Goal: Register for event/course

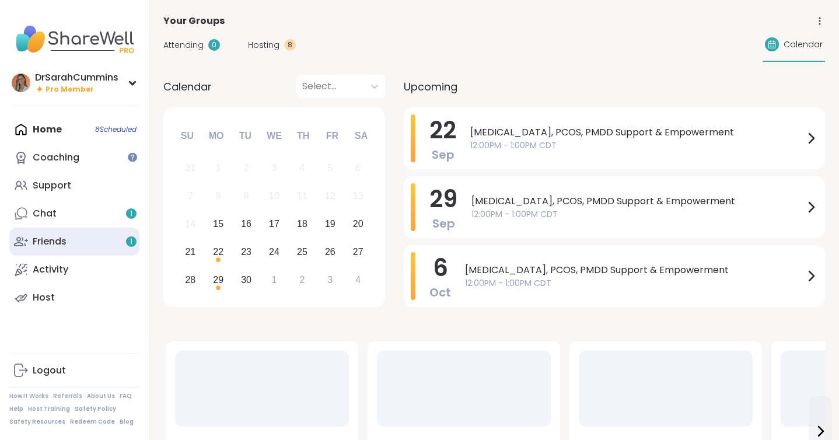
click at [56, 239] on div "Friends 1" at bounding box center [50, 241] width 34 height 13
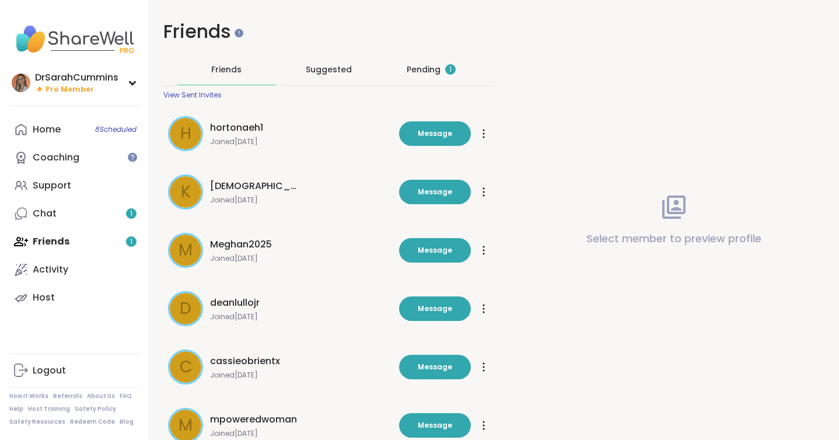
click at [427, 71] on div "Pending 1" at bounding box center [430, 70] width 49 height 12
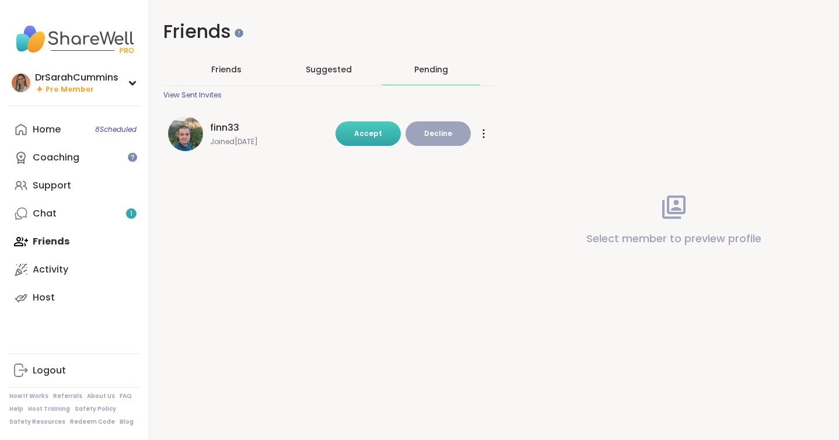
click at [375, 136] on span "Accept" at bounding box center [368, 133] width 28 height 10
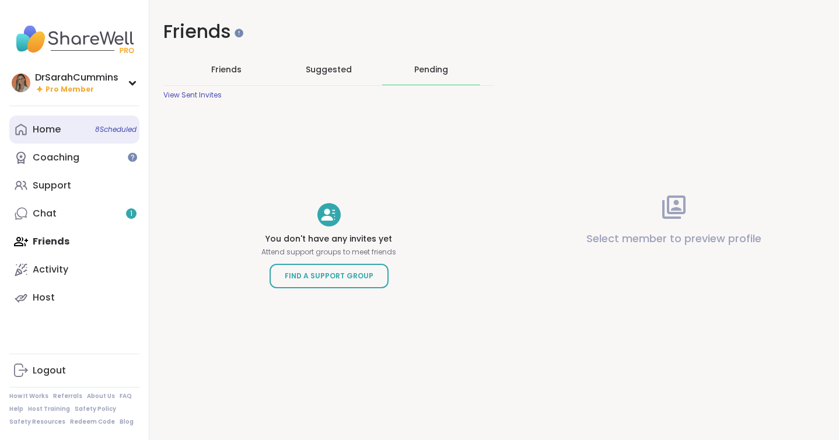
click at [57, 122] on link "Home 8 Scheduled" at bounding box center [74, 129] width 130 height 28
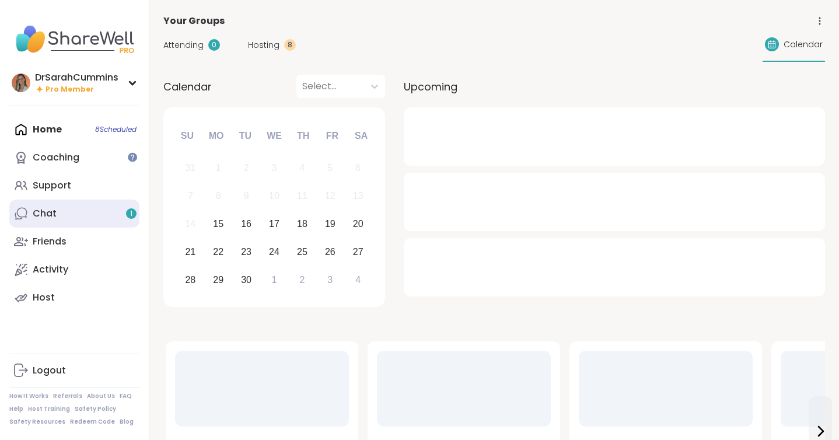
click at [55, 219] on div "Chat 1" at bounding box center [45, 213] width 24 height 13
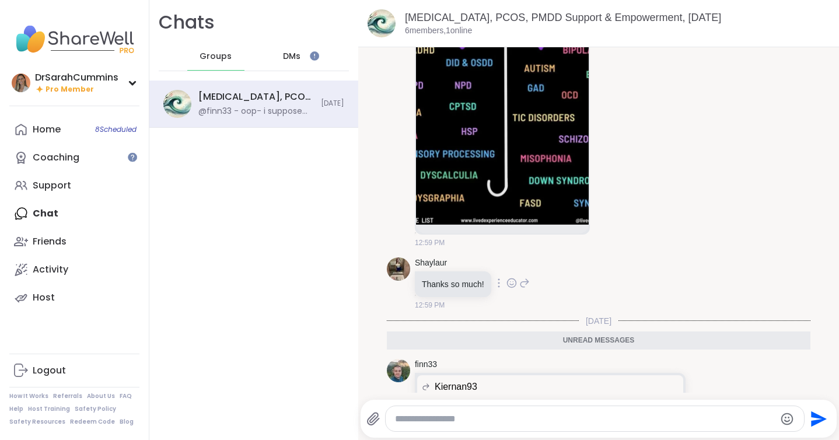
scroll to position [4292, 0]
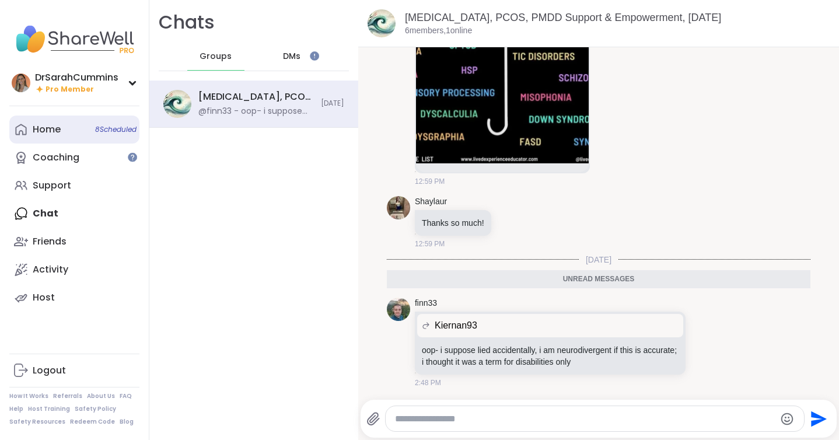
click at [55, 139] on link "Home 8 Scheduled" at bounding box center [74, 129] width 130 height 28
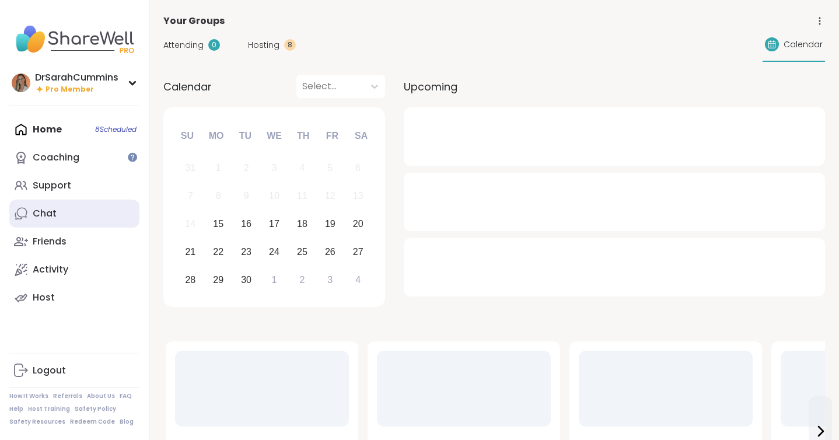
click at [52, 212] on div "Chat" at bounding box center [45, 213] width 24 height 13
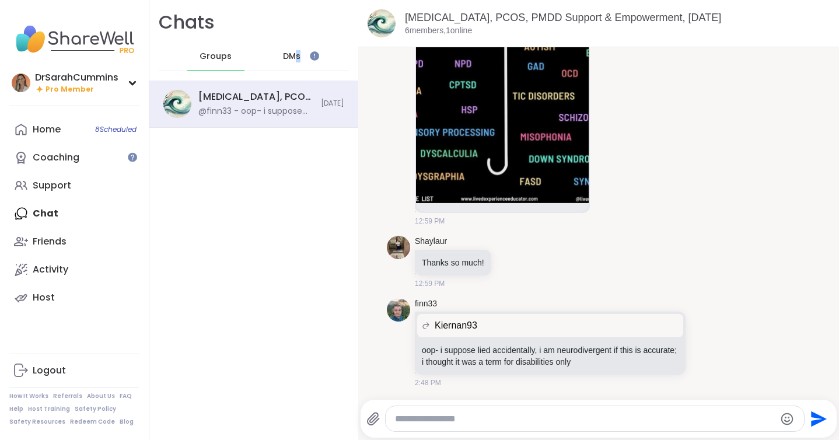
click at [298, 57] on span "DMs" at bounding box center [291, 57] width 17 height 12
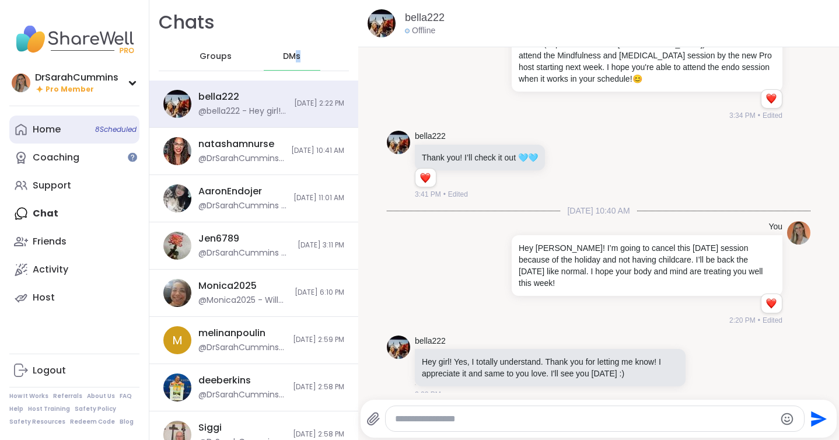
click at [66, 129] on link "Home 8 Scheduled" at bounding box center [74, 129] width 130 height 28
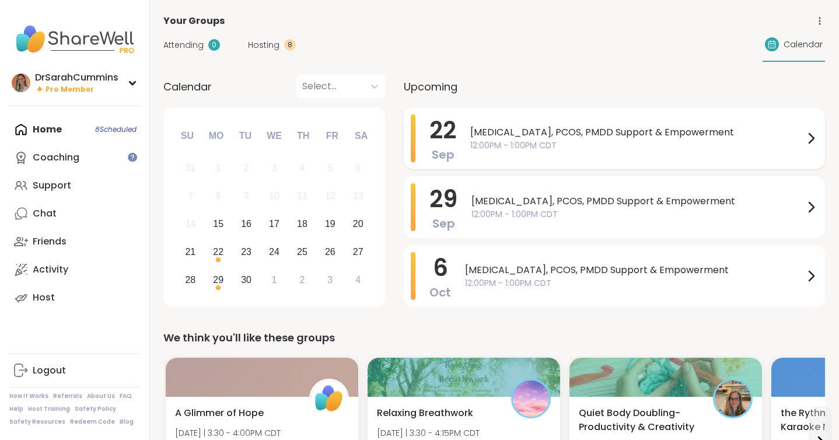
click at [558, 125] on span "Endometriosis, PCOS, PMDD Support & Empowerment" at bounding box center [637, 132] width 334 height 14
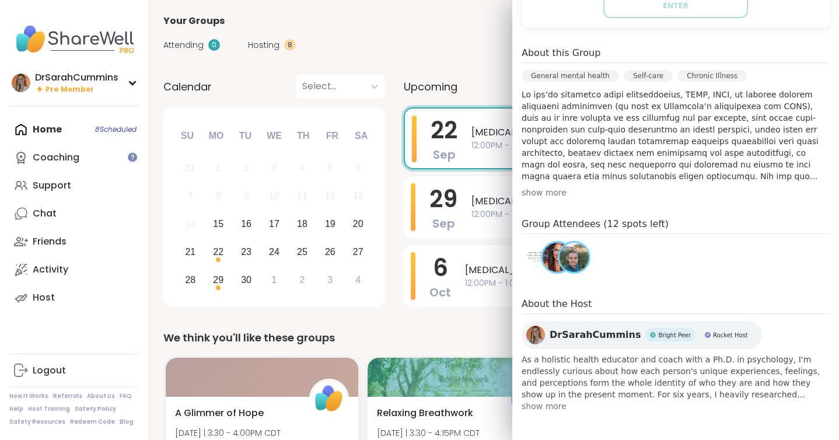
click at [534, 259] on img at bounding box center [537, 257] width 29 height 29
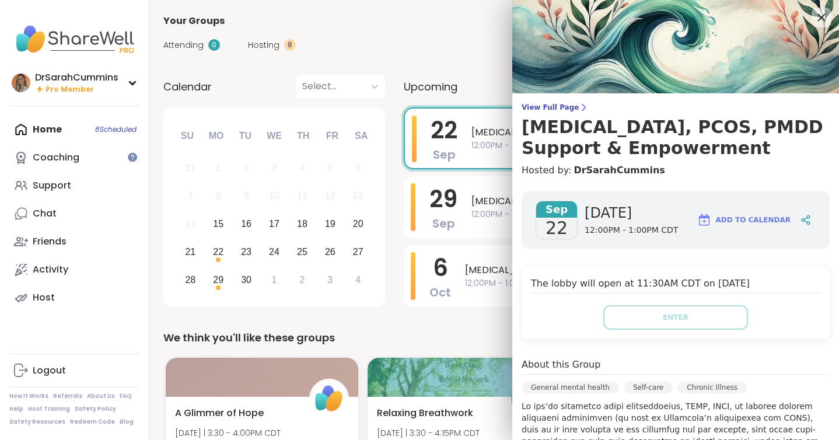
click at [818, 10] on icon at bounding box center [821, 17] width 15 height 15
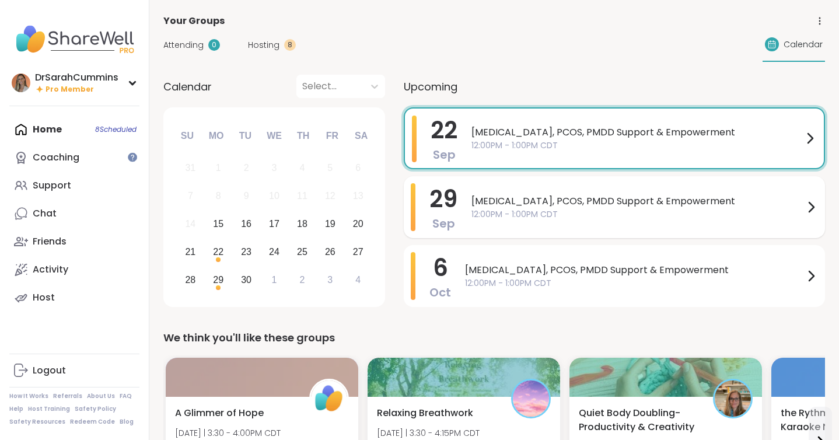
click at [556, 215] on span "12:00PM - 1:00PM CDT" at bounding box center [637, 214] width 332 height 12
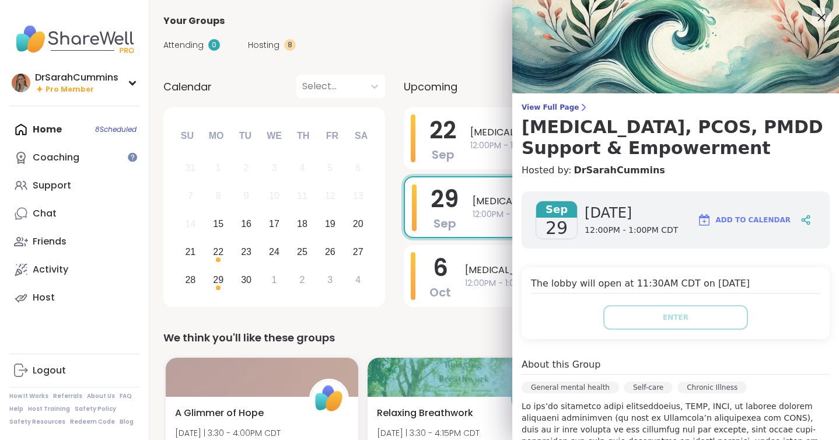
click at [822, 17] on icon at bounding box center [822, 18] width 8 height 8
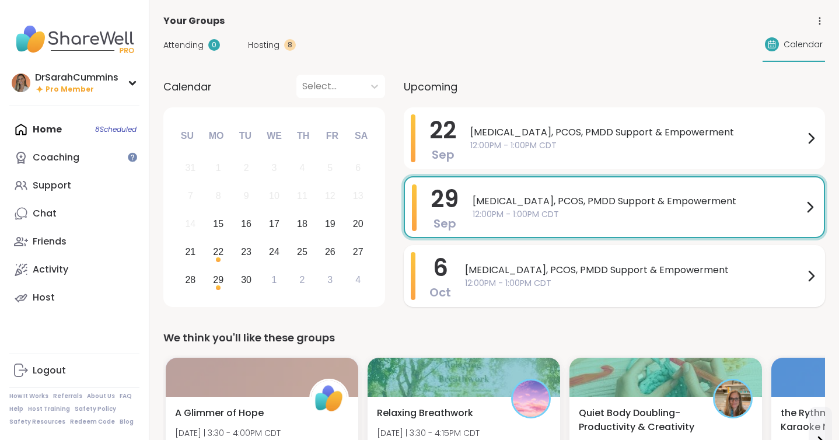
click at [590, 264] on span "Endometriosis, PCOS, PMDD Support & Empowerment" at bounding box center [634, 270] width 339 height 14
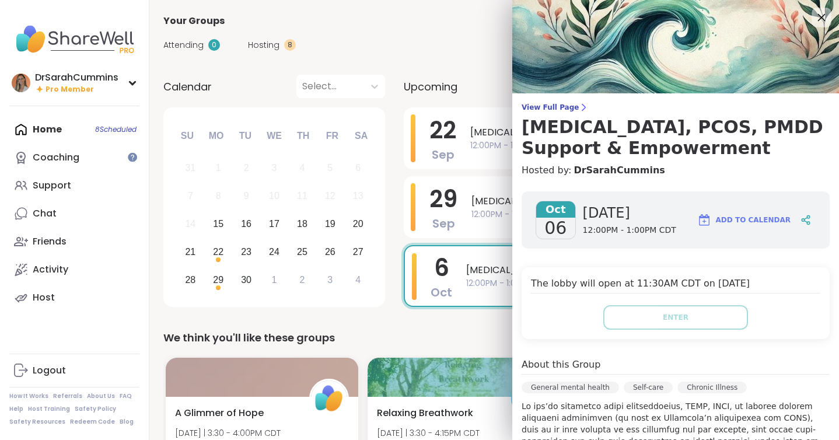
click at [817, 16] on icon at bounding box center [821, 17] width 15 height 15
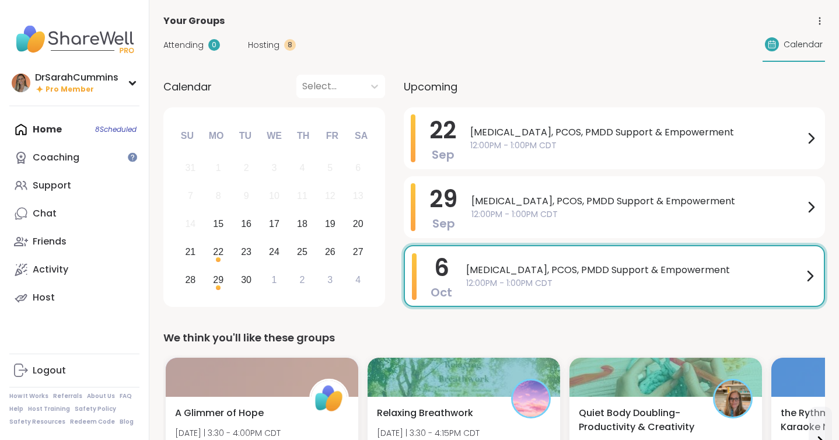
click at [51, 136] on div "Home 8 Scheduled Coaching Support Chat Friends Activity Host" at bounding box center [74, 213] width 130 height 196
click at [48, 123] on div "Home 8 Scheduled Coaching Support Chat Friends Activity Host" at bounding box center [74, 213] width 130 height 196
click at [50, 134] on div "Home 8 Scheduled Coaching Support Chat Friends Activity Host" at bounding box center [74, 213] width 130 height 196
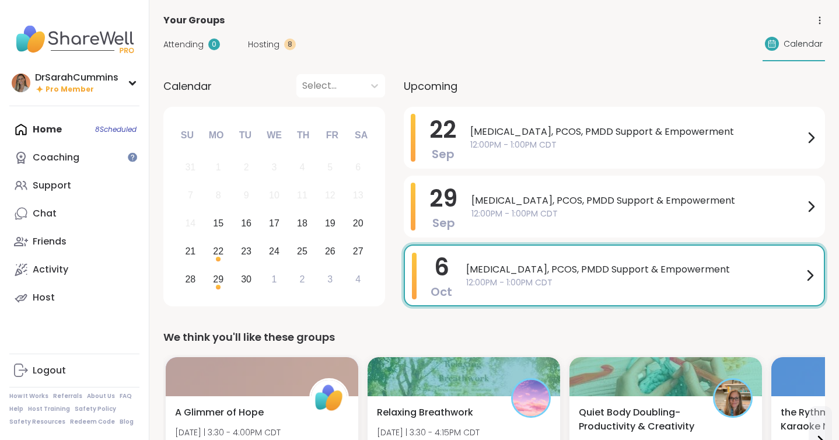
click at [190, 47] on span "Attending" at bounding box center [183, 44] width 40 height 12
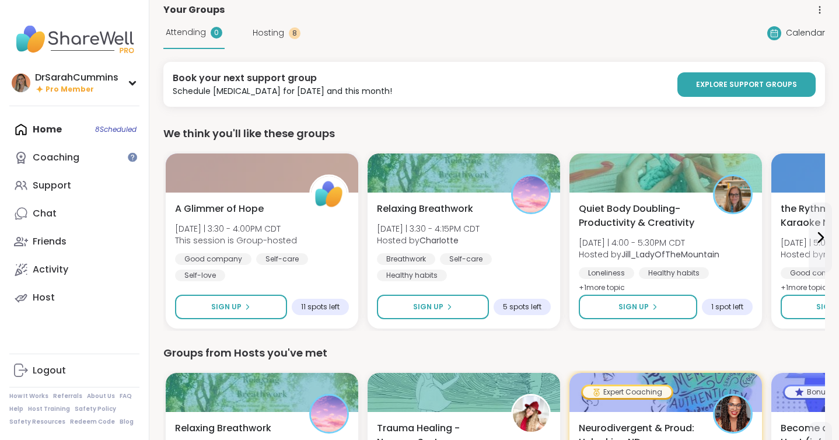
scroll to position [42, 0]
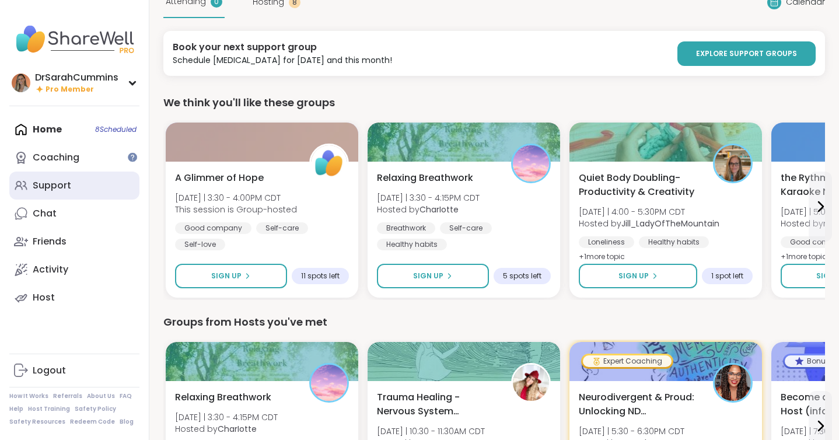
click at [62, 190] on div "Support" at bounding box center [52, 185] width 38 height 13
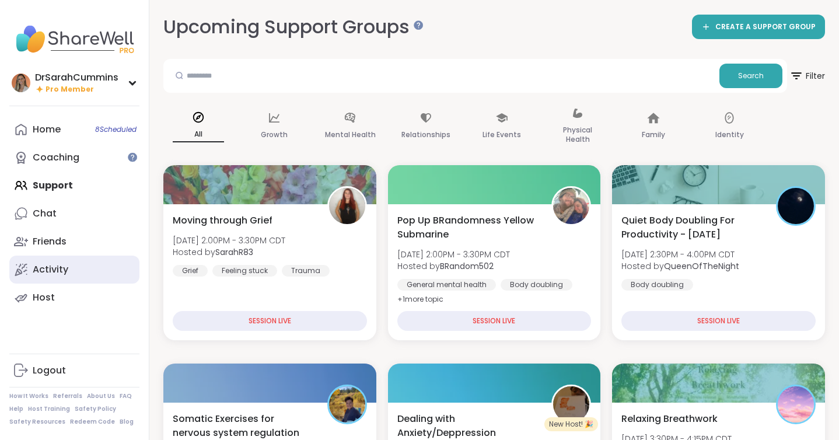
click at [58, 269] on div "Activity" at bounding box center [51, 269] width 36 height 13
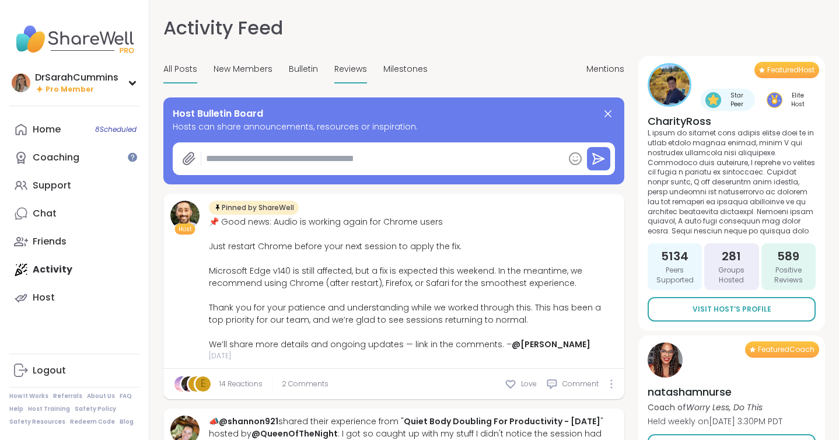
click at [348, 66] on span "Reviews" at bounding box center [350, 69] width 33 height 12
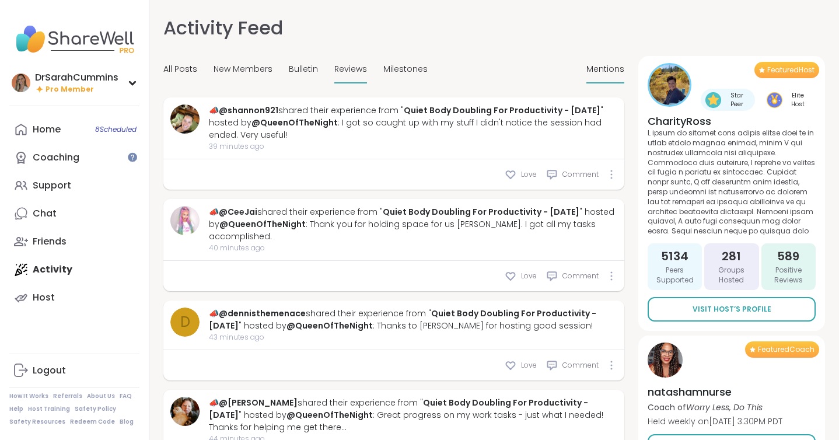
click at [599, 64] on span "Mentions" at bounding box center [605, 69] width 38 height 12
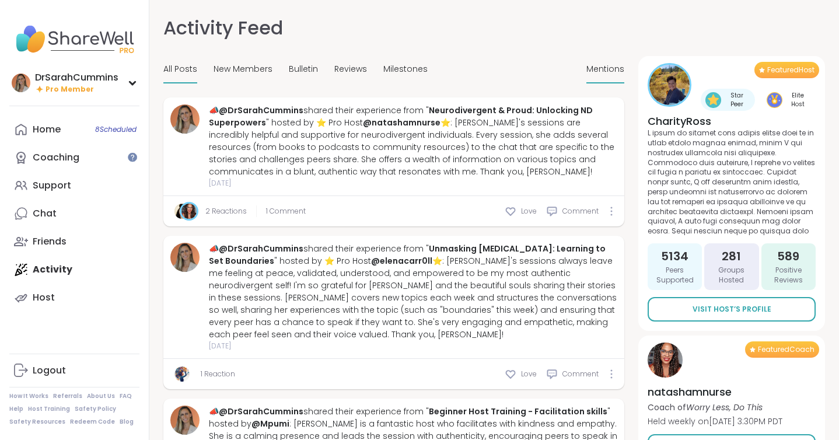
click at [175, 79] on div "All Posts" at bounding box center [180, 69] width 34 height 27
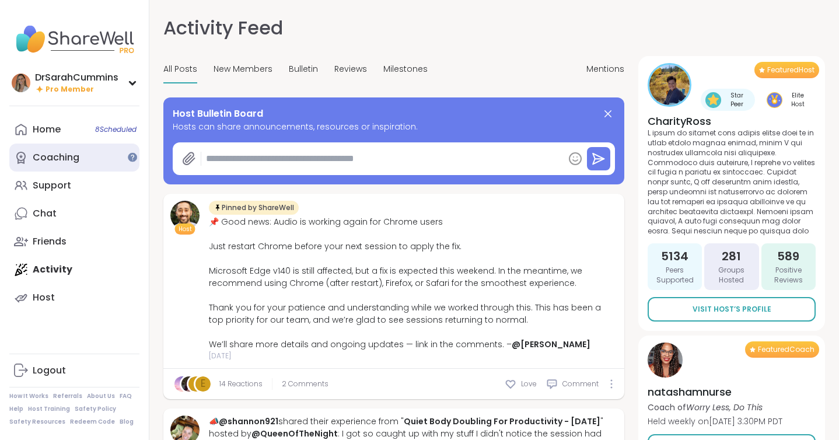
click at [77, 163] on div "Coaching" at bounding box center [56, 157] width 47 height 13
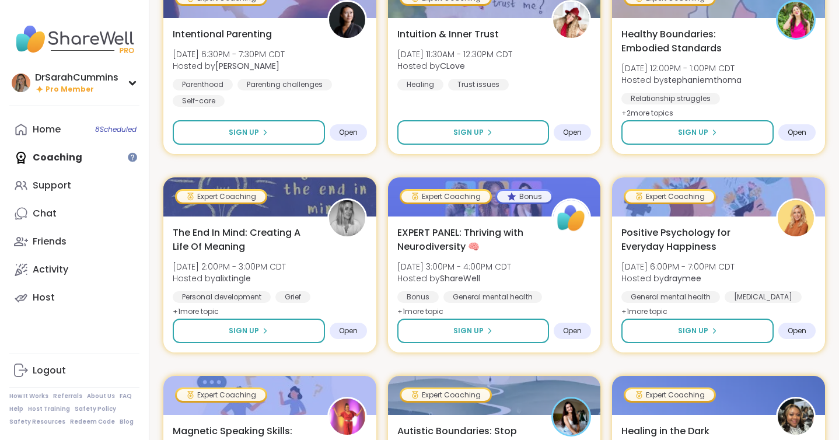
scroll to position [408, 0]
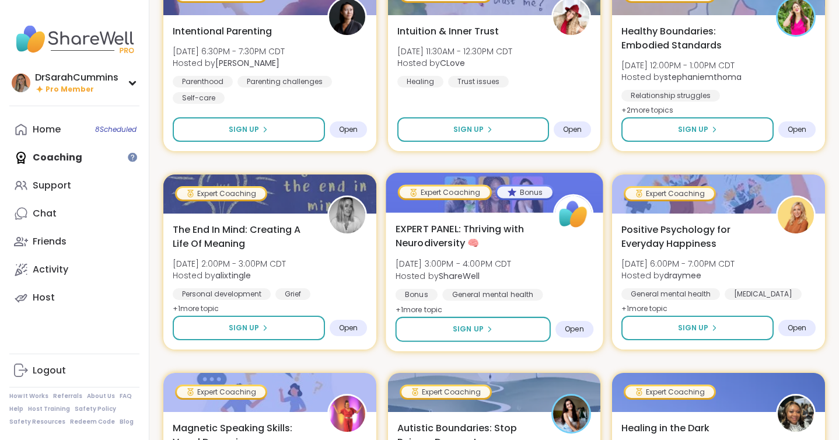
click at [535, 265] on div "EXPERT PANEL: Thriving with Neurodiversity 🧠 Wed, Sep 17 | 3:00PM - 4:00PM CDT …" at bounding box center [494, 269] width 198 height 95
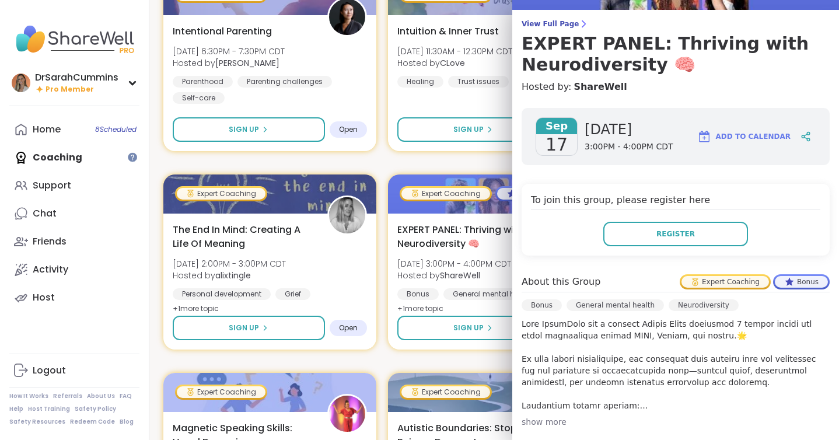
scroll to position [0, 0]
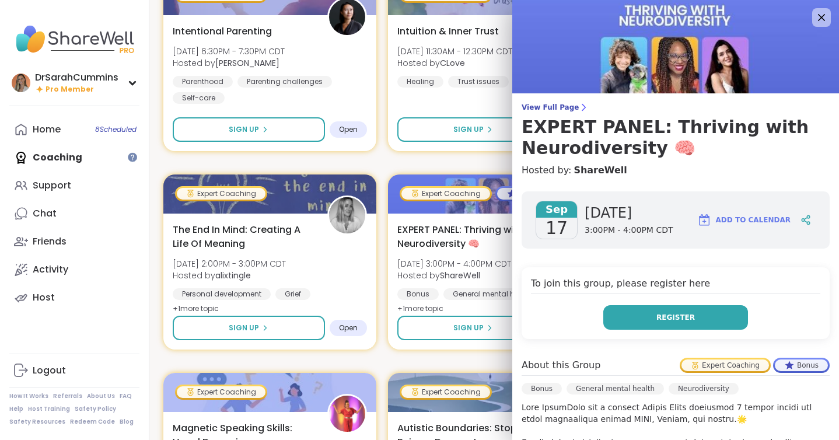
click at [687, 318] on span "Register" at bounding box center [675, 317] width 38 height 10
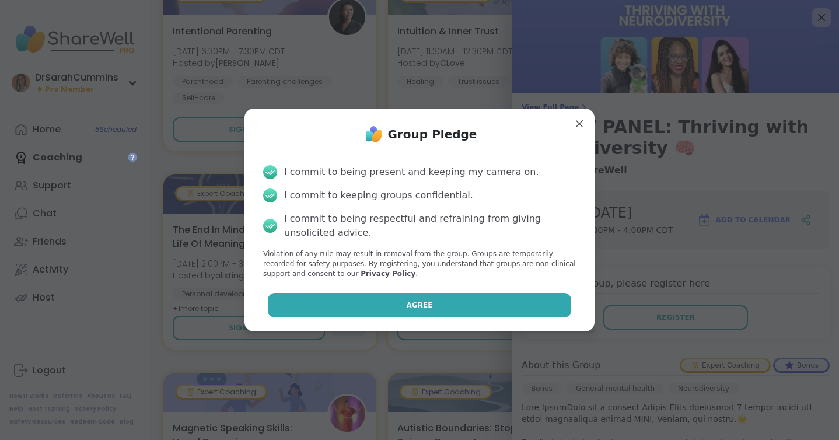
click at [426, 299] on button "Agree" at bounding box center [420, 305] width 304 height 24
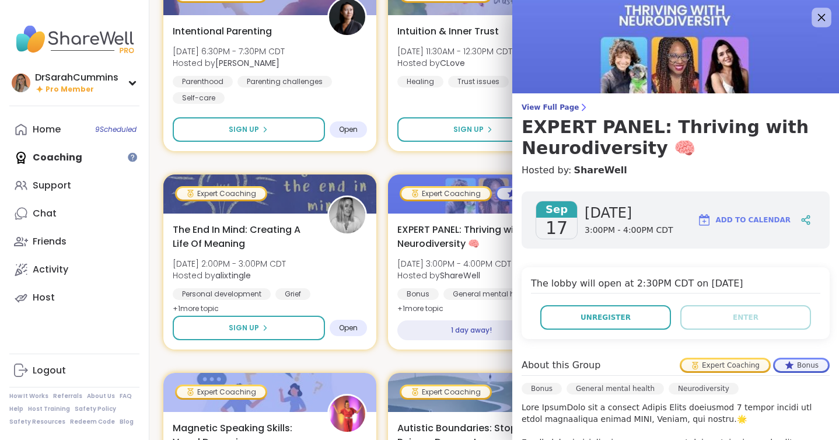
click at [819, 15] on icon at bounding box center [821, 17] width 15 height 15
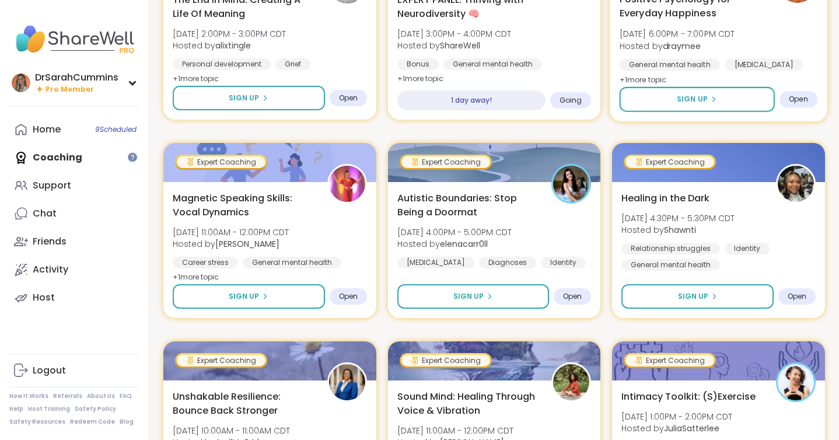
scroll to position [641, 0]
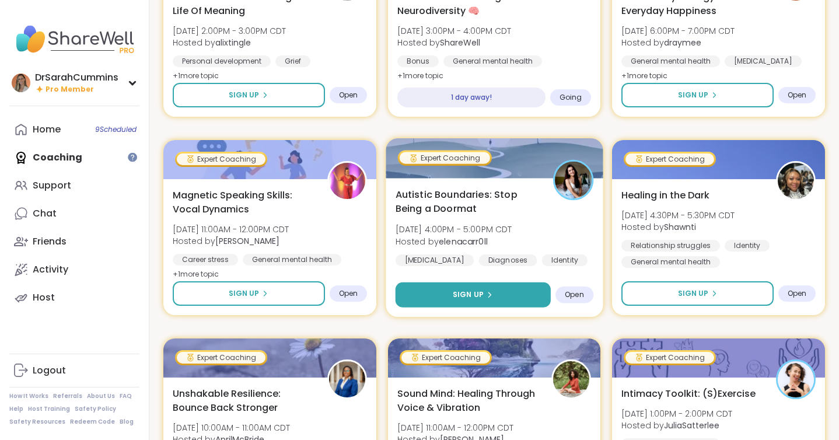
click at [510, 289] on button "Sign Up" at bounding box center [472, 294] width 155 height 25
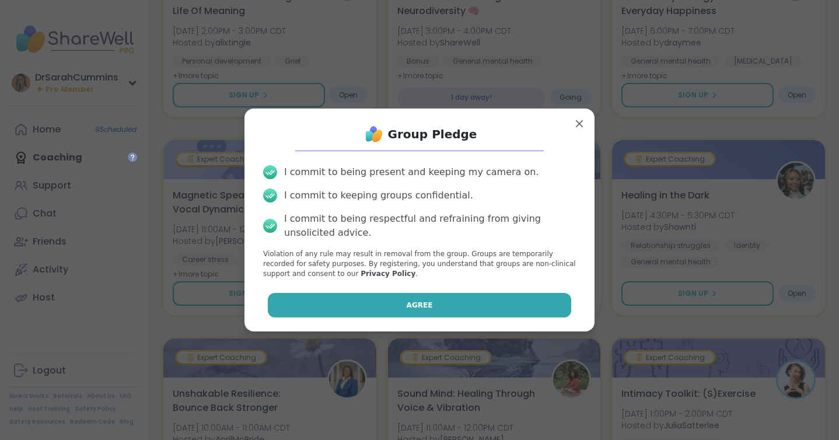
click at [399, 308] on button "Agree" at bounding box center [420, 305] width 304 height 24
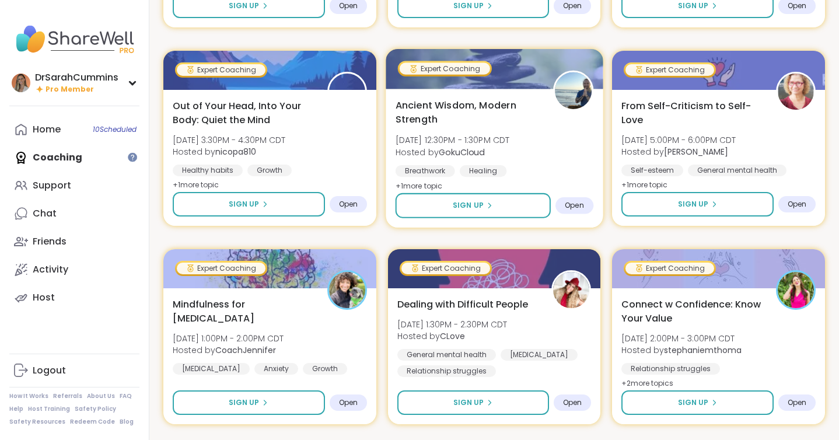
scroll to position [1133, 0]
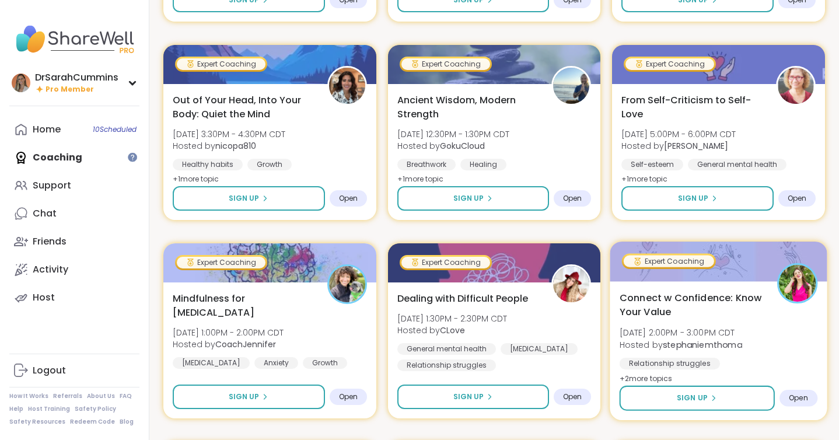
click at [693, 353] on div "Connect w Confidence: Know Your Value Mon, Sep 22 | 2:00PM - 3:00PM CDT Hosted …" at bounding box center [718, 337] width 198 height 95
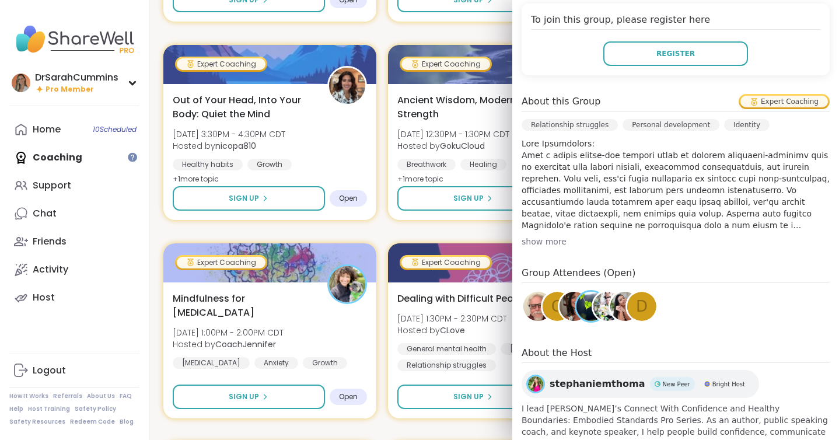
scroll to position [313, 0]
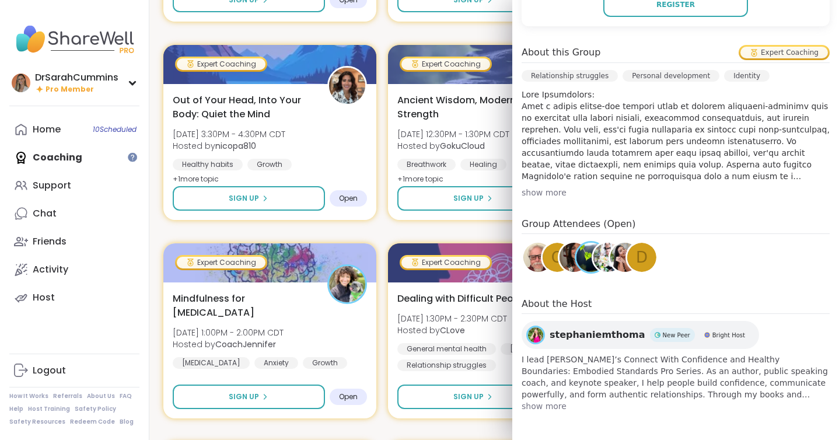
click at [619, 268] on img at bounding box center [624, 257] width 29 height 29
click at [604, 257] on img at bounding box center [607, 257] width 29 height 29
click at [586, 247] on img at bounding box center [590, 257] width 29 height 29
click at [563, 258] on img at bounding box center [573, 257] width 29 height 29
click at [546, 251] on div "O" at bounding box center [556, 257] width 29 height 29
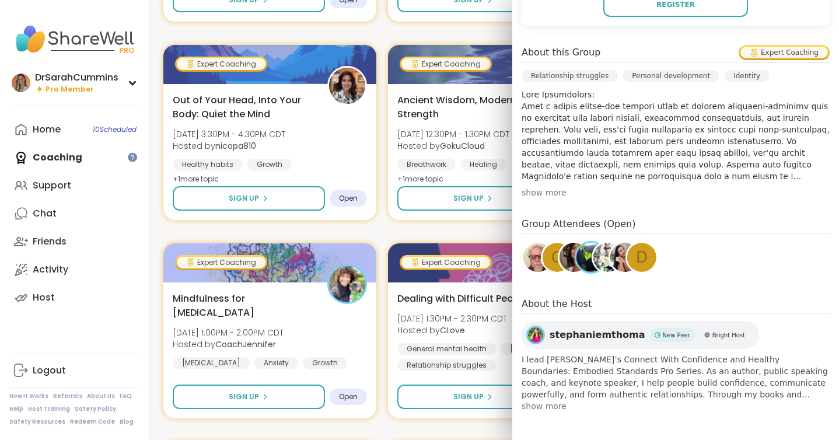
click at [530, 261] on img at bounding box center [537, 257] width 29 height 29
click at [636, 268] on div "d" at bounding box center [641, 257] width 29 height 29
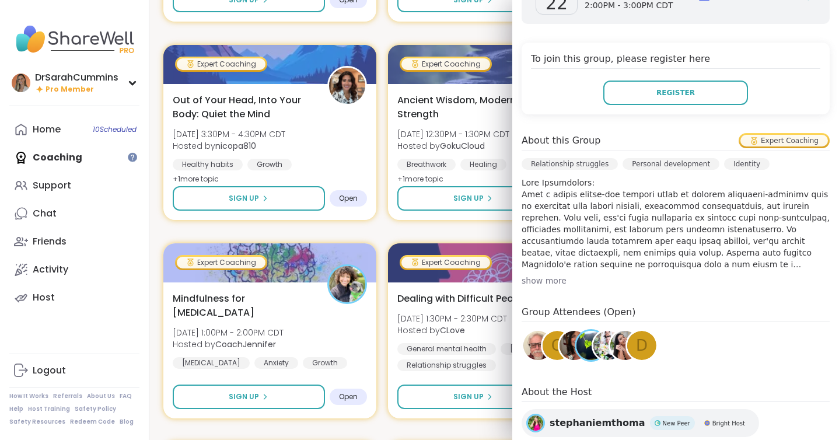
scroll to position [0, 0]
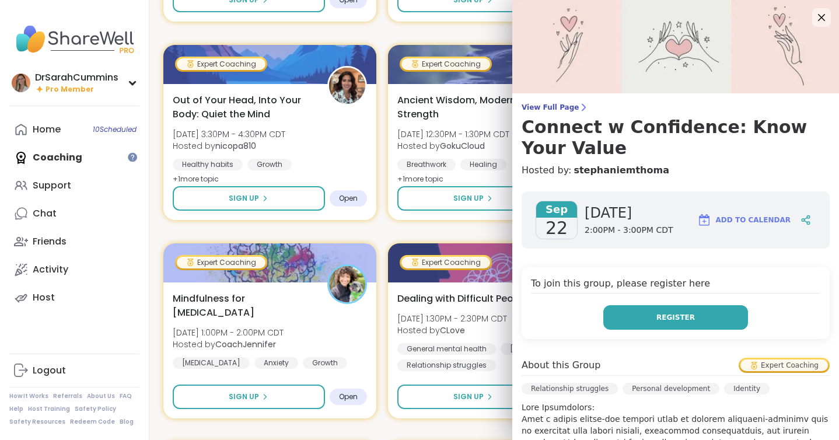
click at [659, 322] on span "Register" at bounding box center [675, 317] width 38 height 10
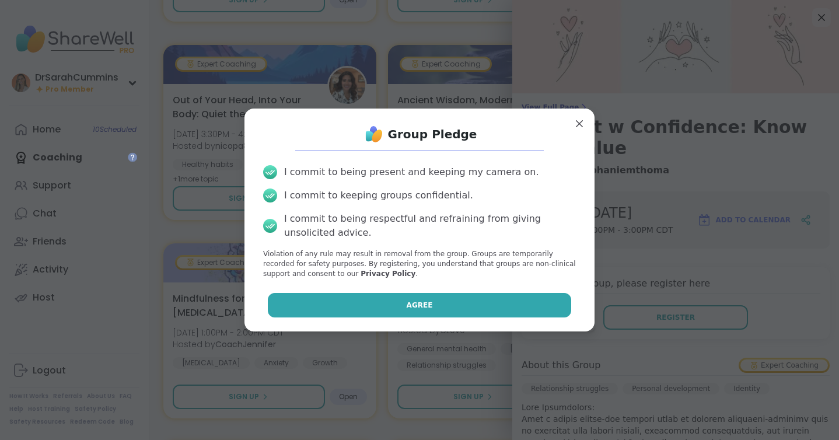
click at [423, 302] on span "Agree" at bounding box center [419, 305] width 26 height 10
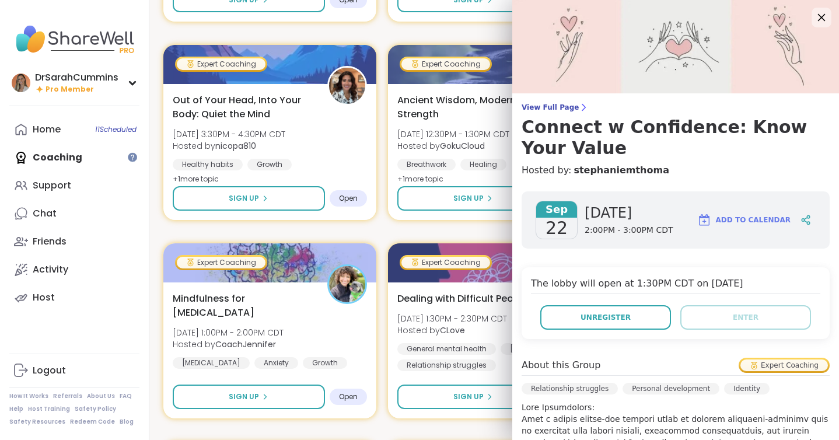
click at [818, 15] on icon at bounding box center [821, 17] width 15 height 15
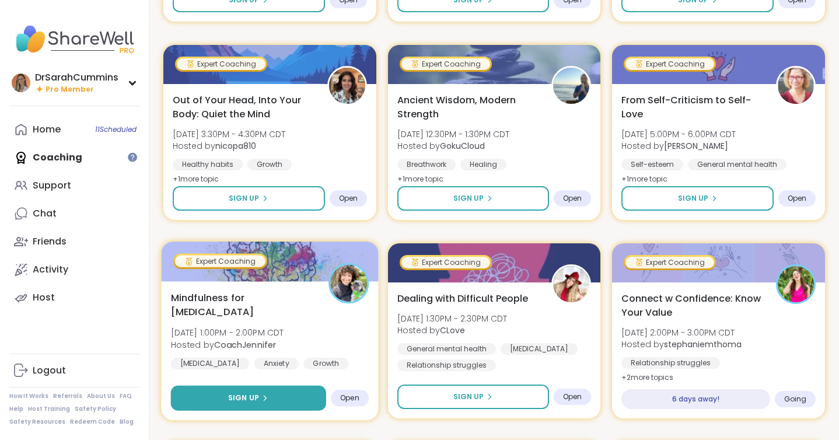
click at [247, 404] on button "Sign Up" at bounding box center [248, 397] width 155 height 25
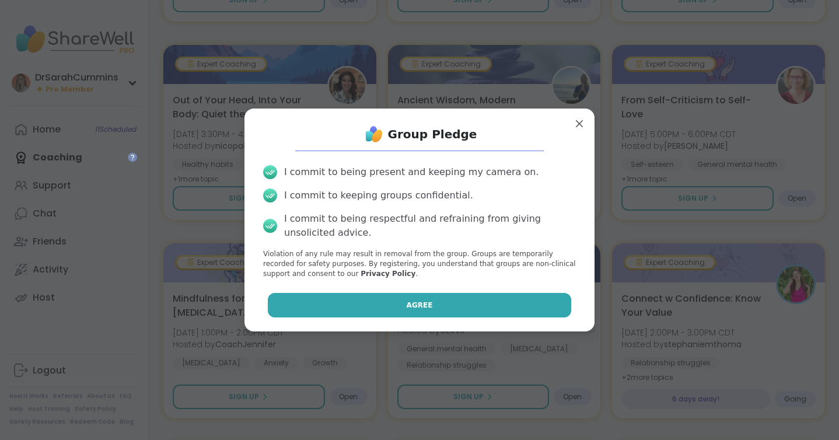
click at [441, 308] on button "Agree" at bounding box center [420, 305] width 304 height 24
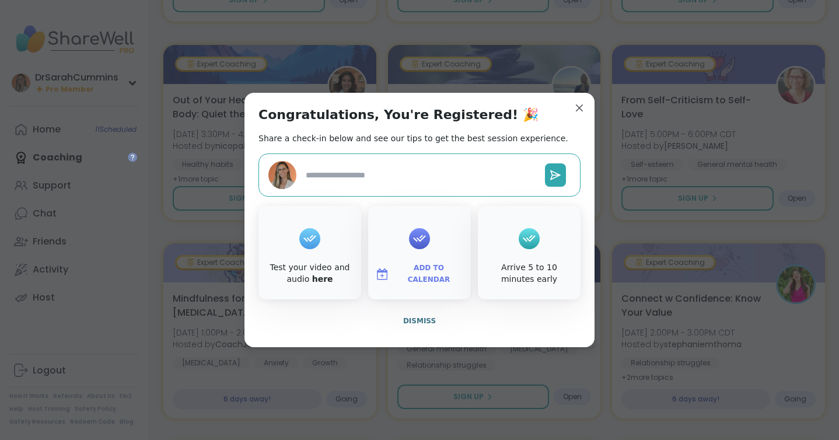
type textarea "*"
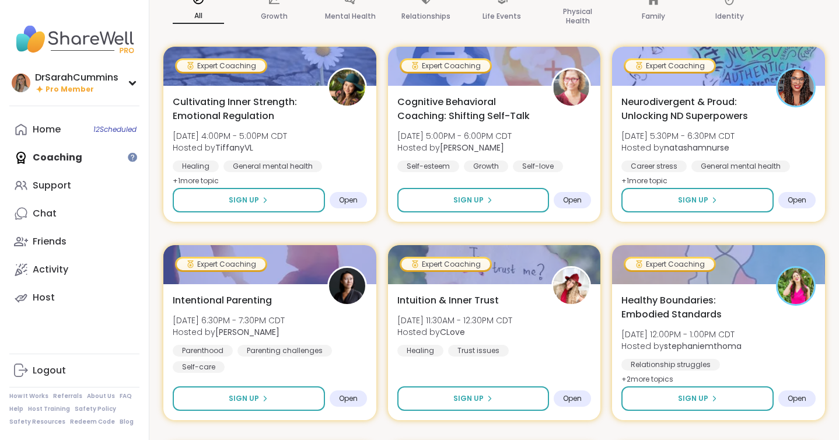
scroll to position [138, 0]
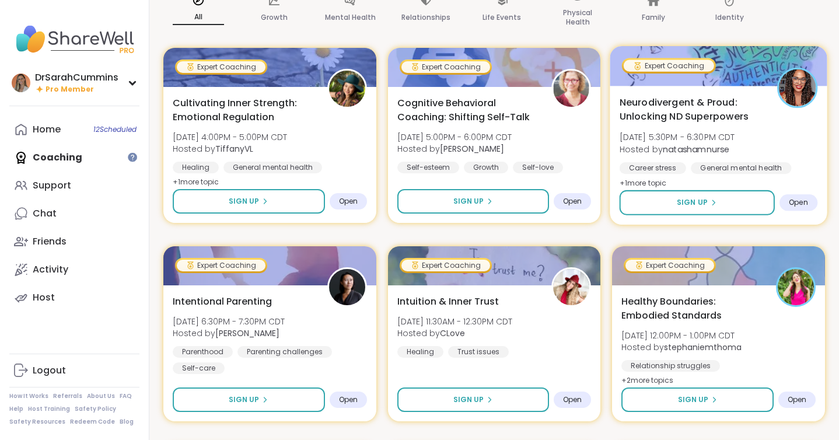
click at [673, 154] on b "natashamnurse" at bounding box center [696, 149] width 66 height 12
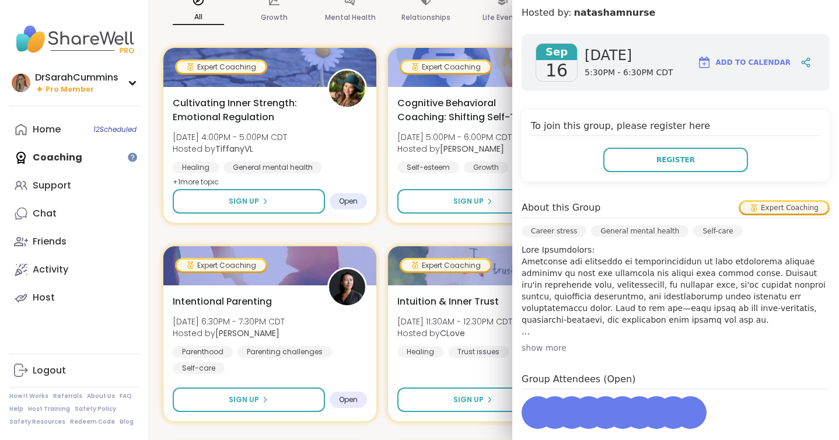
scroll to position [313, 0]
